Goal: Task Accomplishment & Management: Manage account settings

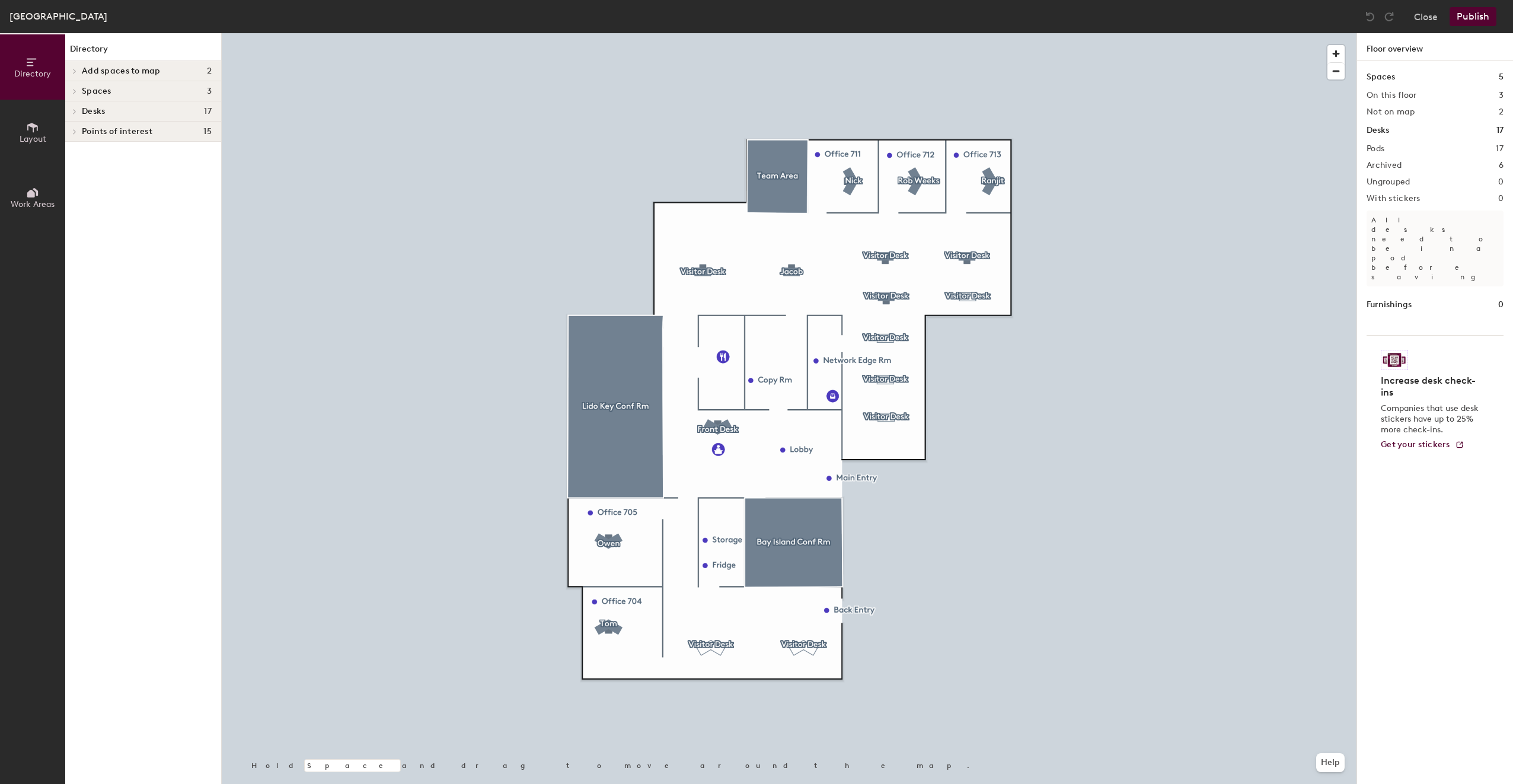
click at [787, 33] on div at bounding box center [789, 33] width 1135 height 0
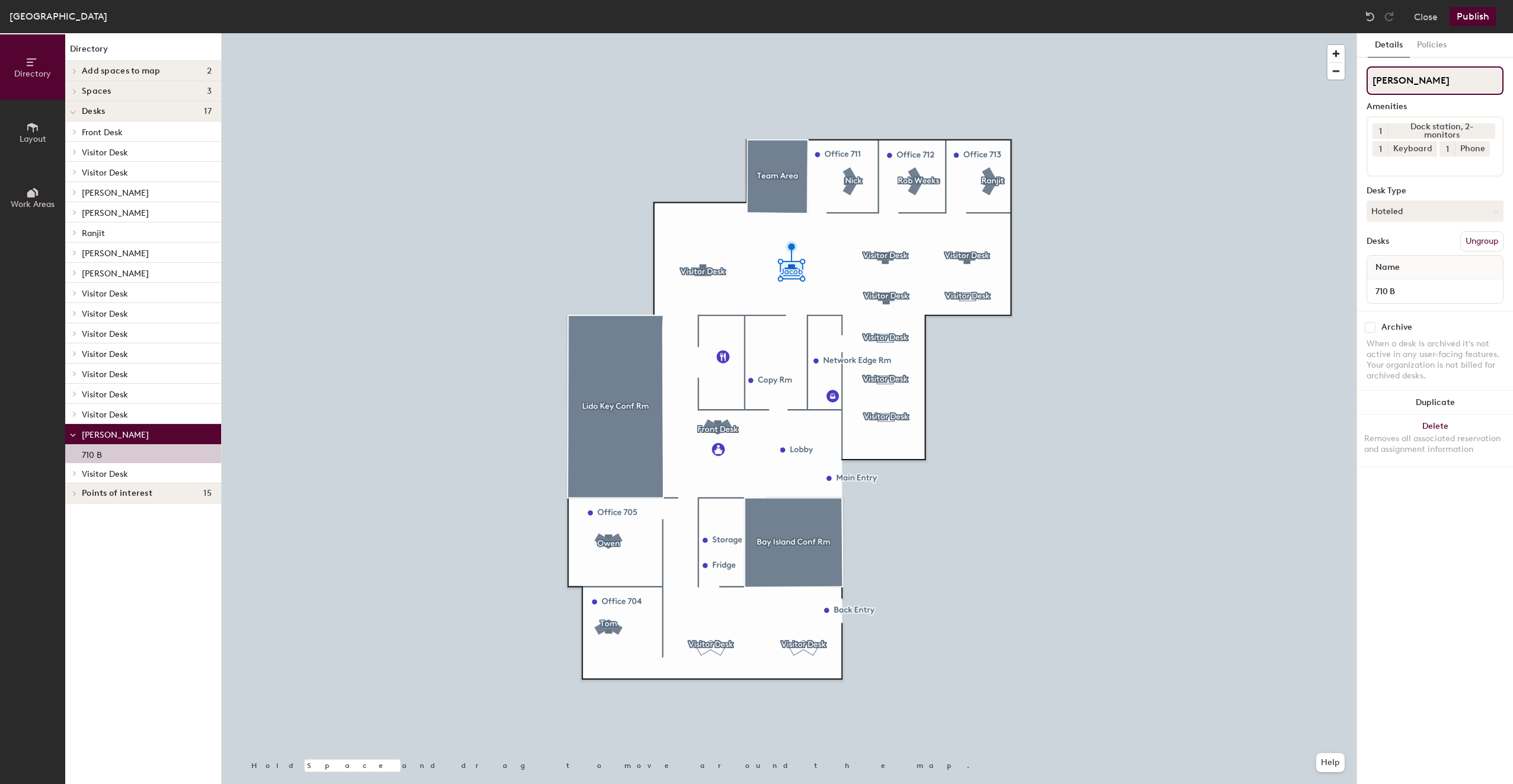
click at [1406, 94] on input "[PERSON_NAME]" at bounding box center [1435, 81] width 137 height 29
type input "C"
type input "Visitor Desk"
click at [1461, 9] on button "Publish" at bounding box center [1472, 16] width 47 height 19
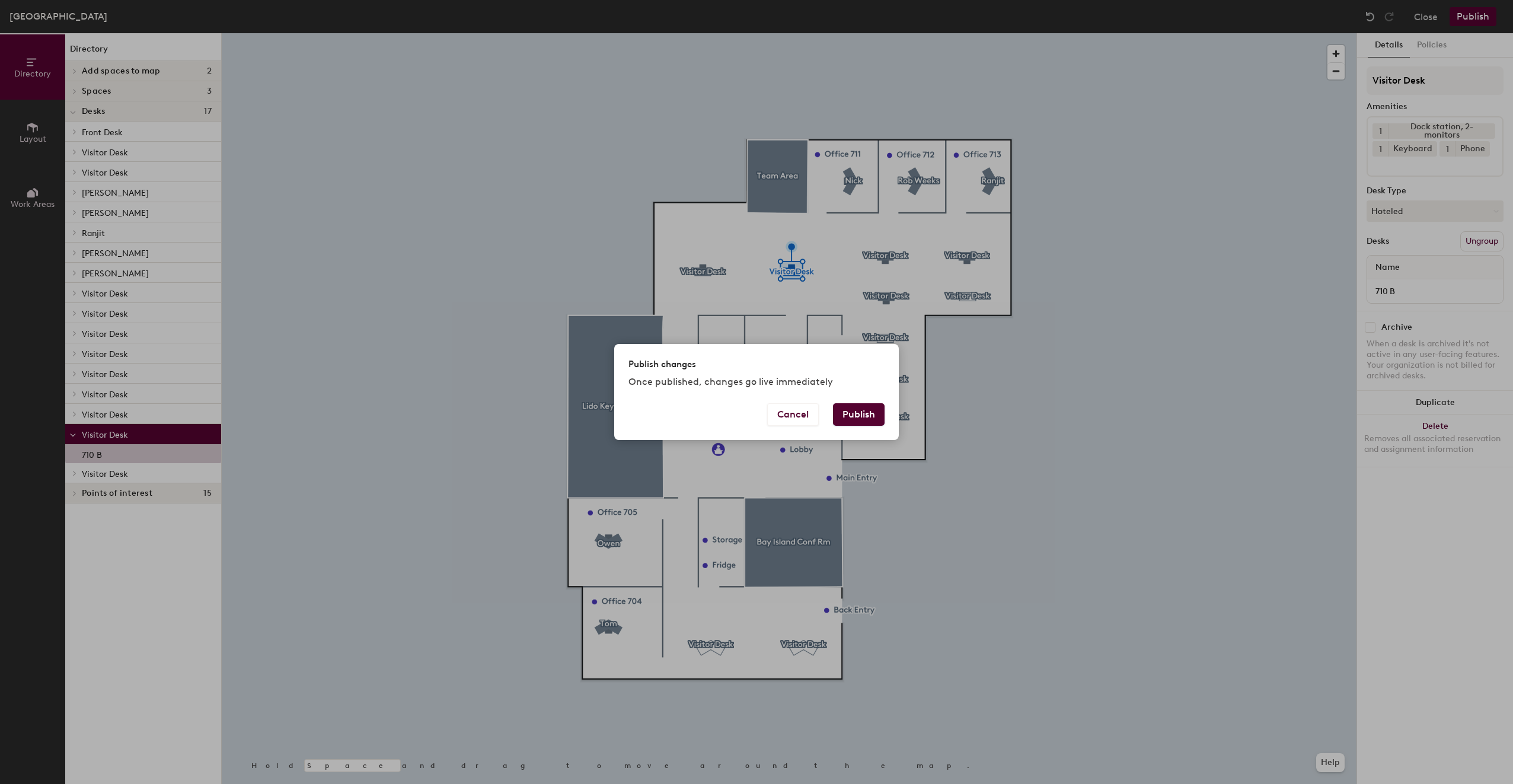
click at [868, 413] on button "Publish" at bounding box center [858, 414] width 52 height 23
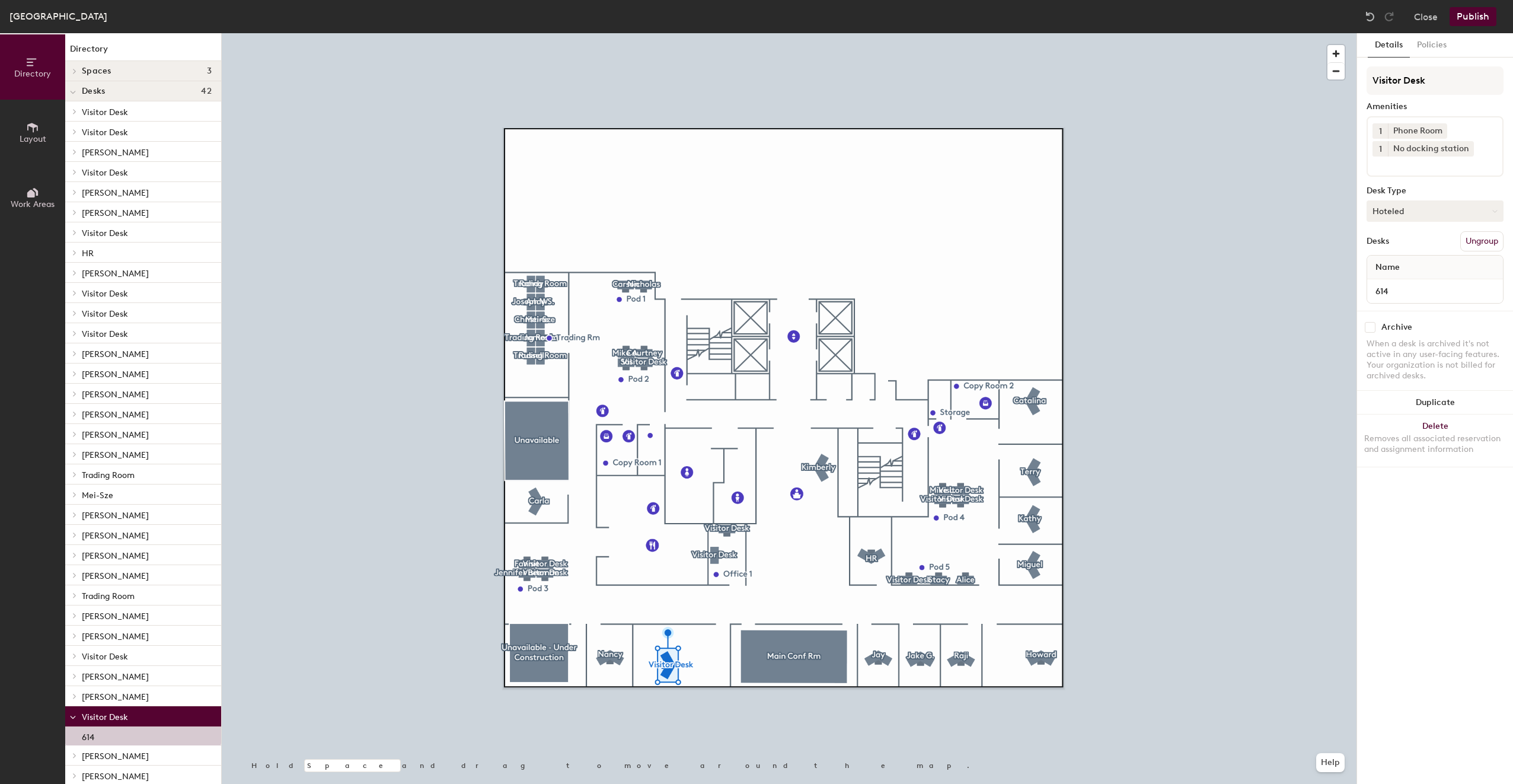
click at [1456, 215] on button "Hoteled" at bounding box center [1435, 211] width 137 height 21
click at [1445, 189] on div "Desk Type" at bounding box center [1435, 190] width 137 height 9
click at [1439, 157] on input at bounding box center [1426, 163] width 107 height 14
click at [1429, 335] on div "Archive When a desk is archived it's not active in any user-facing features. Yo…" at bounding box center [1435, 353] width 156 height 85
click at [1430, 151] on div "No docking station" at bounding box center [1431, 149] width 86 height 15
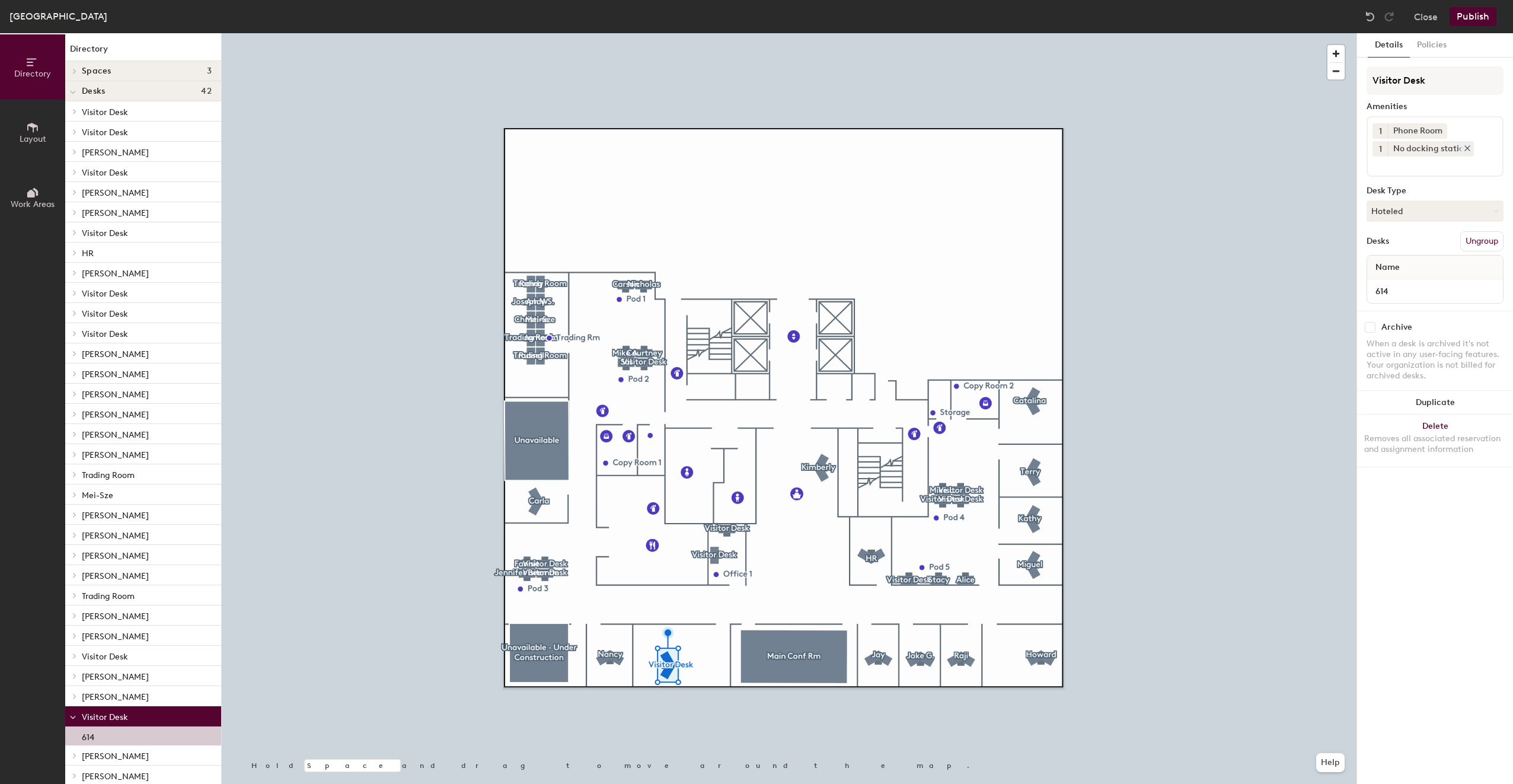
click at [1466, 142] on div "No docking station" at bounding box center [1431, 149] width 86 height 15
click at [1467, 148] on icon at bounding box center [1467, 148] width 8 height 8
click at [1435, 130] on div at bounding box center [1438, 130] width 13 height 9
click at [1384, 297] on div "Archive When a desk is archived it's not active in any user-facing features. Yo…" at bounding box center [1435, 317] width 156 height 85
click at [1378, 294] on div "Archive" at bounding box center [1435, 292] width 137 height 11
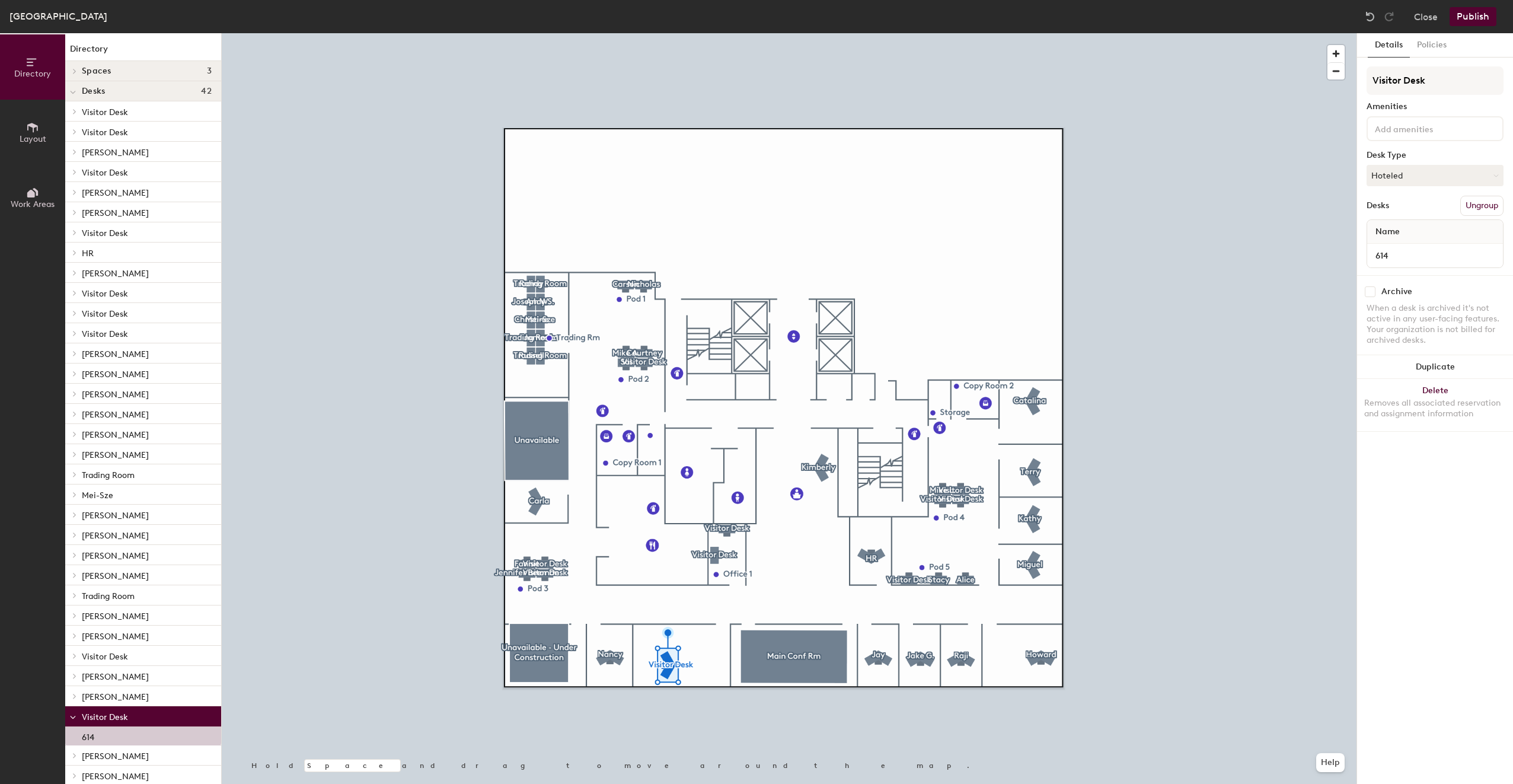
click at [1372, 289] on input "checkbox" at bounding box center [1370, 292] width 11 height 11
checkbox input "true"
click at [1487, 19] on button "Publish" at bounding box center [1472, 16] width 47 height 19
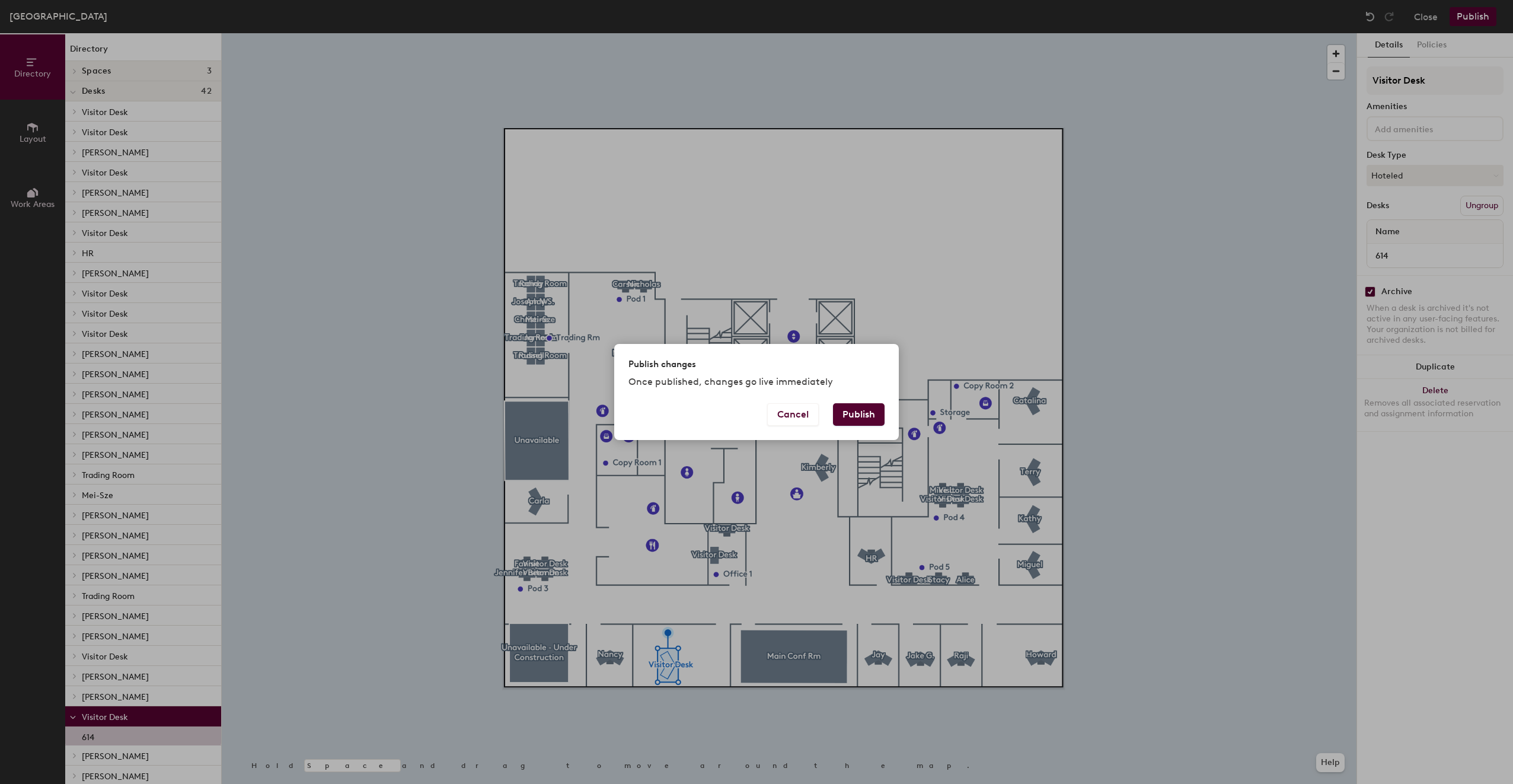
click at [847, 419] on button "Publish" at bounding box center [858, 414] width 52 height 23
